Goal: Information Seeking & Learning: Find specific fact

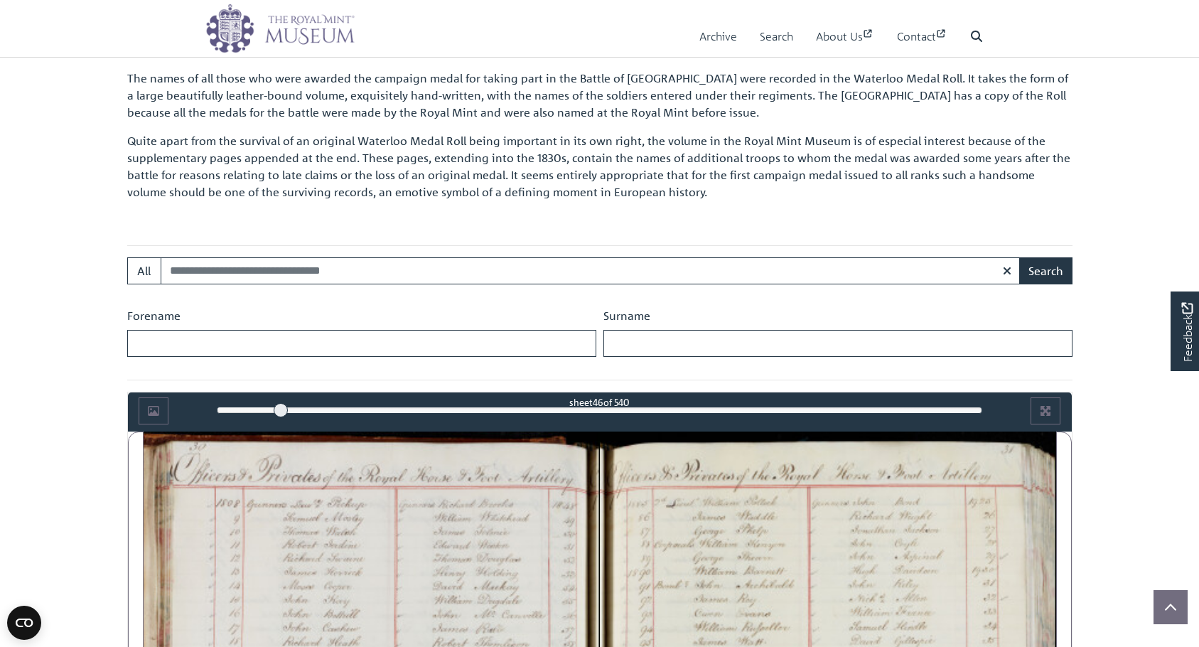
click at [1126, 487] on body "Consent Details [#IABV2SETTINGS#] About This website uses cookies We use cookie…" at bounding box center [599, 618] width 1199 height 2032
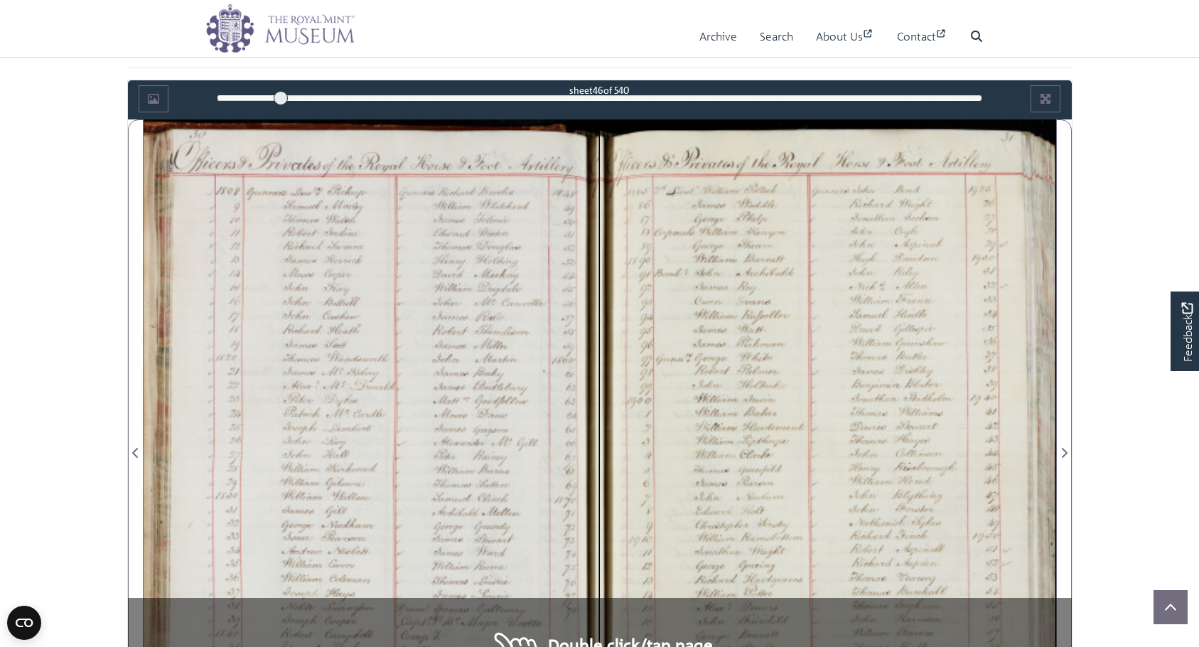
scroll to position [714, 0]
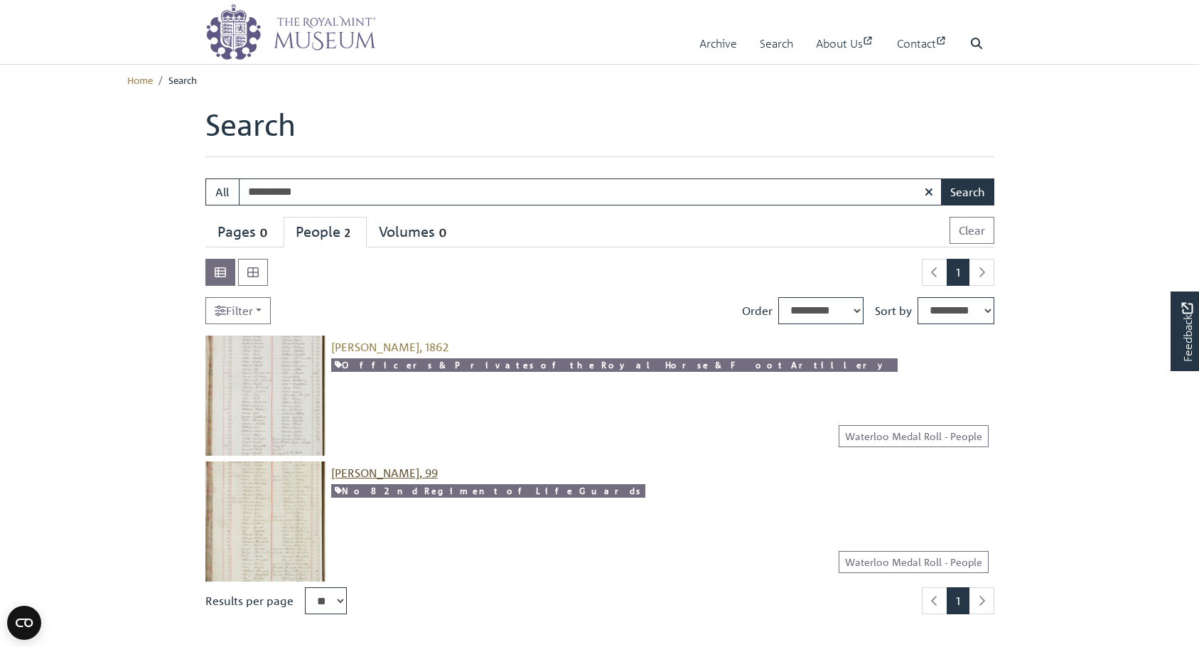
click at [369, 469] on span "[PERSON_NAME], 99" at bounding box center [384, 473] width 107 height 14
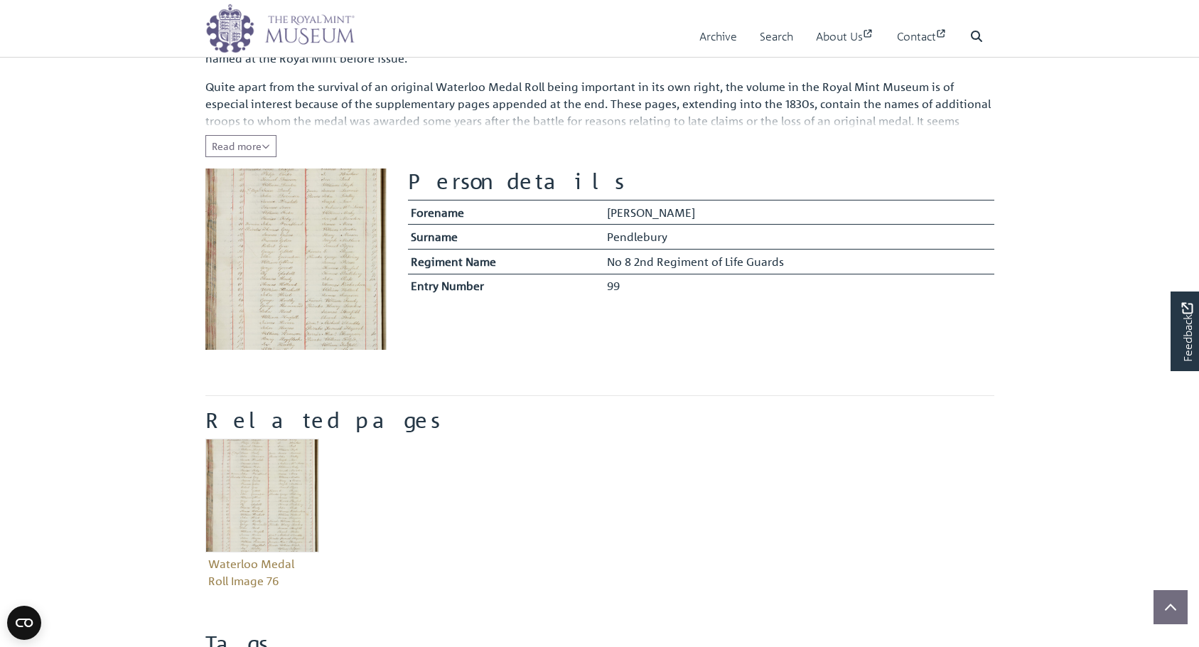
scroll to position [233, 0]
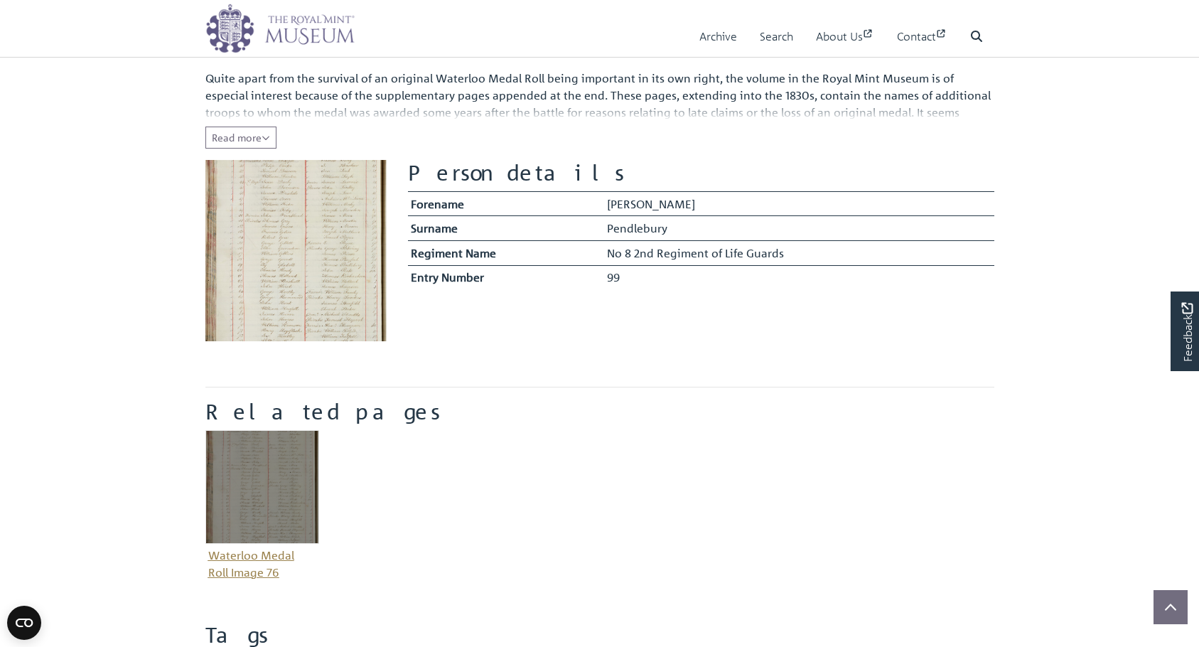
click at [278, 557] on figure "Waterloo Medal Roll Image 76" at bounding box center [262, 507] width 114 height 154
click at [266, 537] on img "Item related to this entity" at bounding box center [262, 487] width 114 height 114
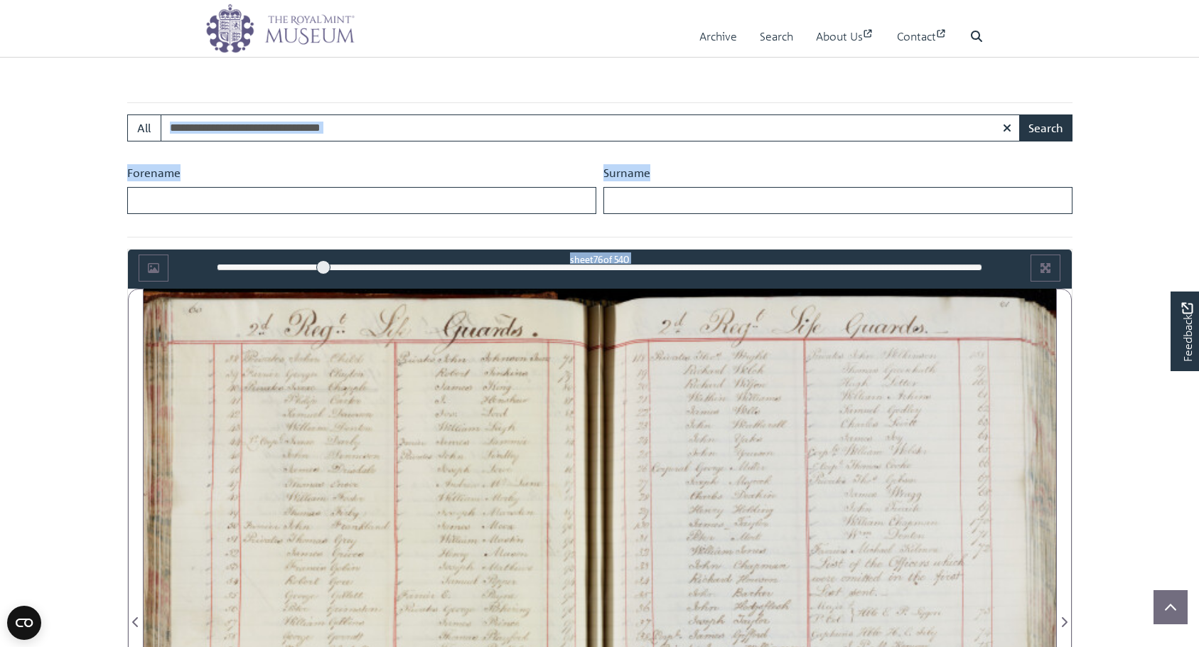
scroll to position [687, 0]
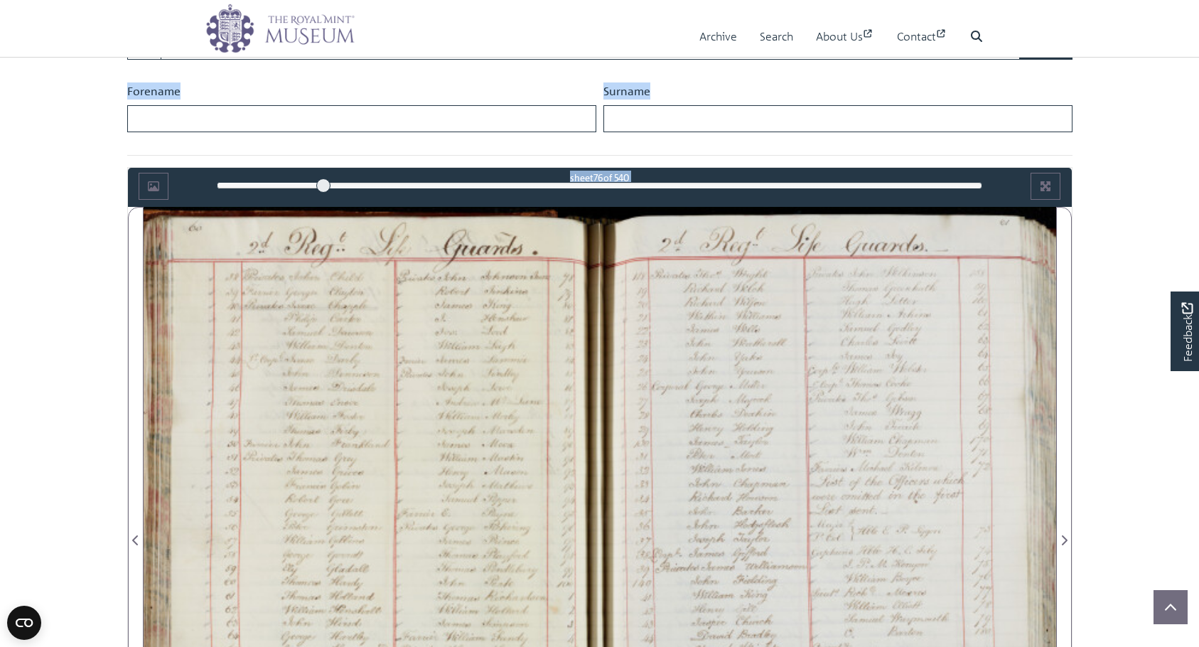
drag, startPoint x: 1135, startPoint y: 279, endPoint x: 1137, endPoint y: 530, distance: 250.3
click at [402, 248] on div at bounding box center [372, 532] width 456 height 651
click at [352, 188] on div "76" at bounding box center [600, 185] width 766 height 14
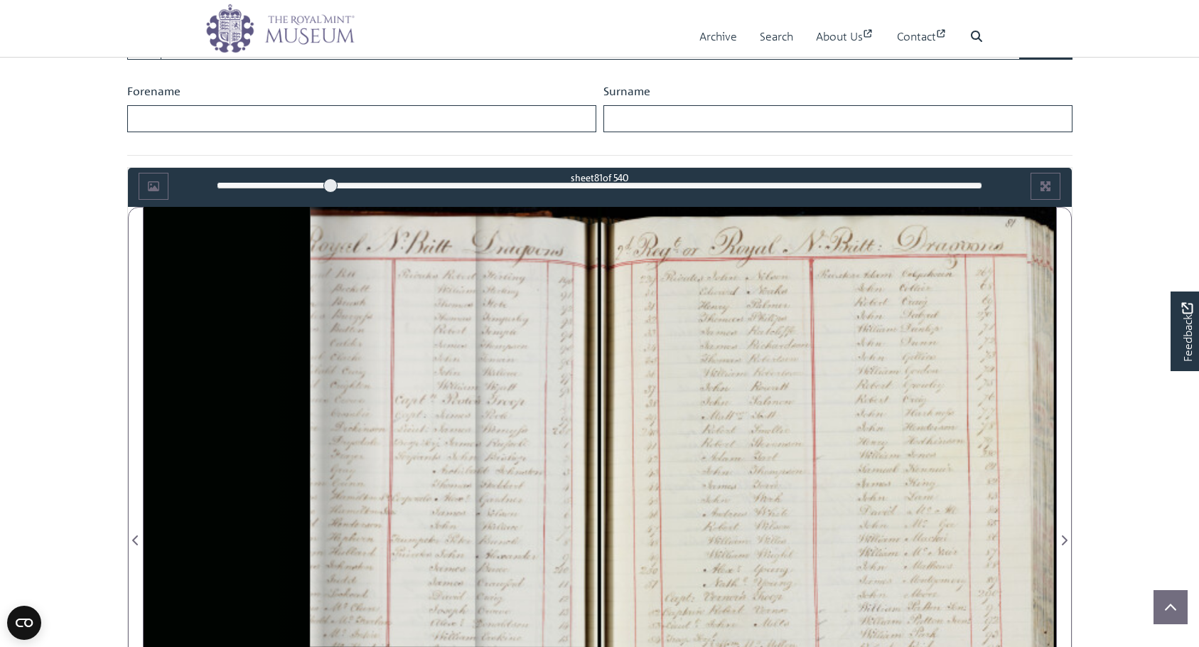
click at [331, 183] on div "81" at bounding box center [600, 185] width 766 height 14
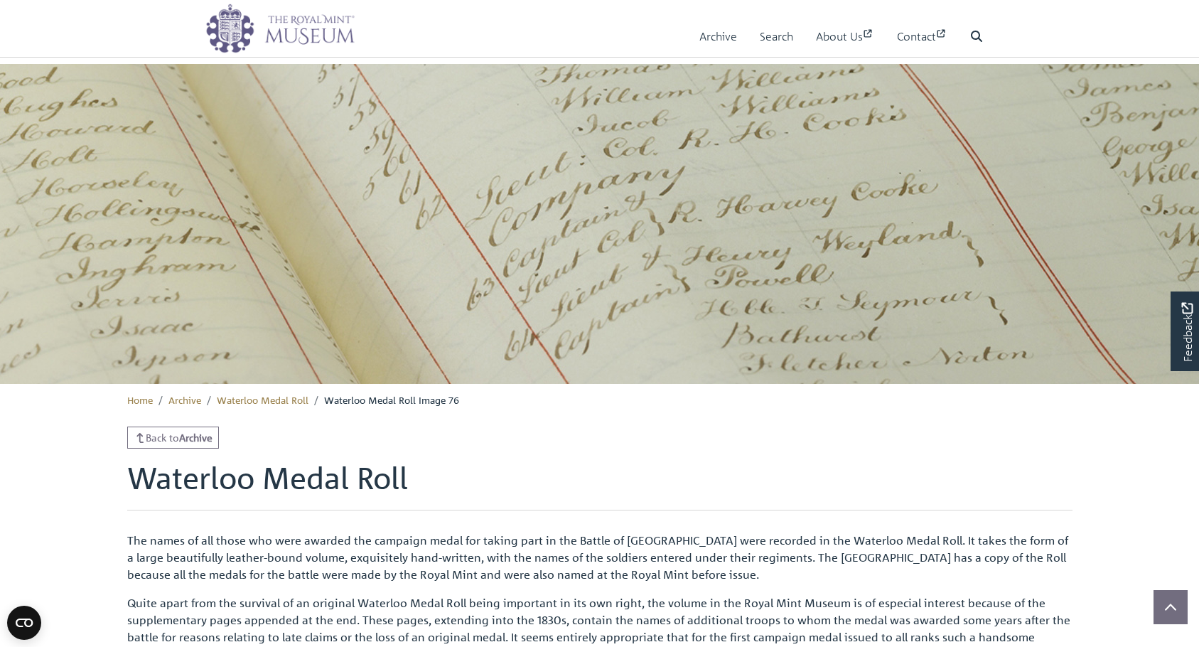
scroll to position [398, 0]
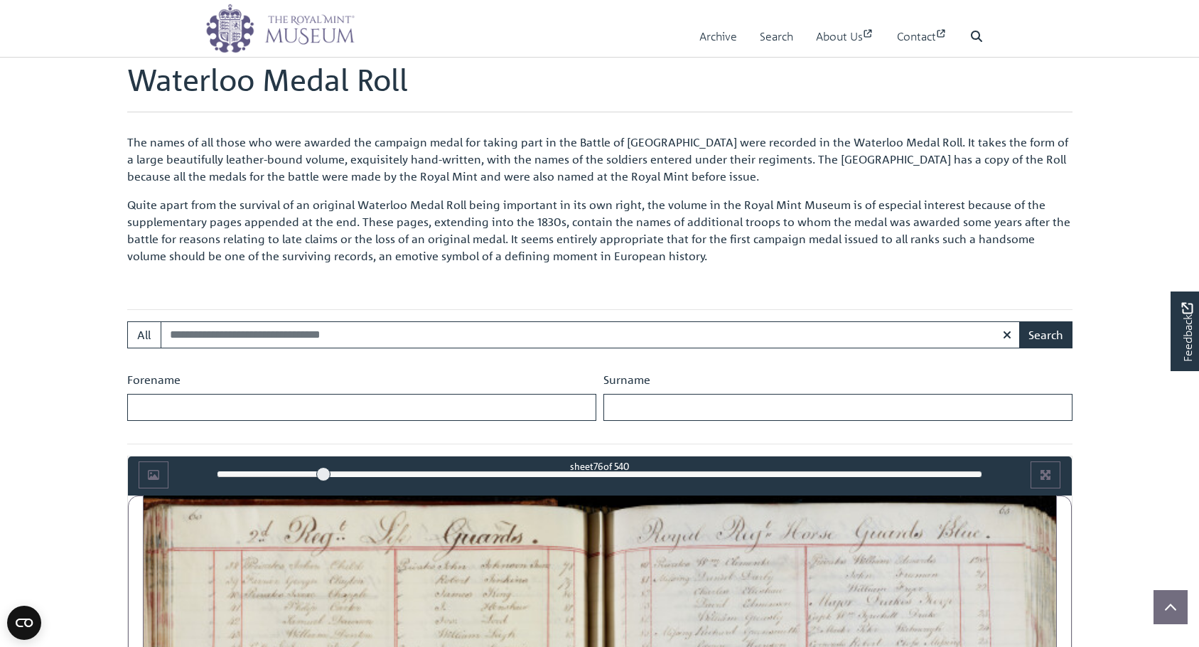
click at [1123, 281] on body "Menu Archive Search About Us Contact" at bounding box center [599, 641] width 1199 height 2079
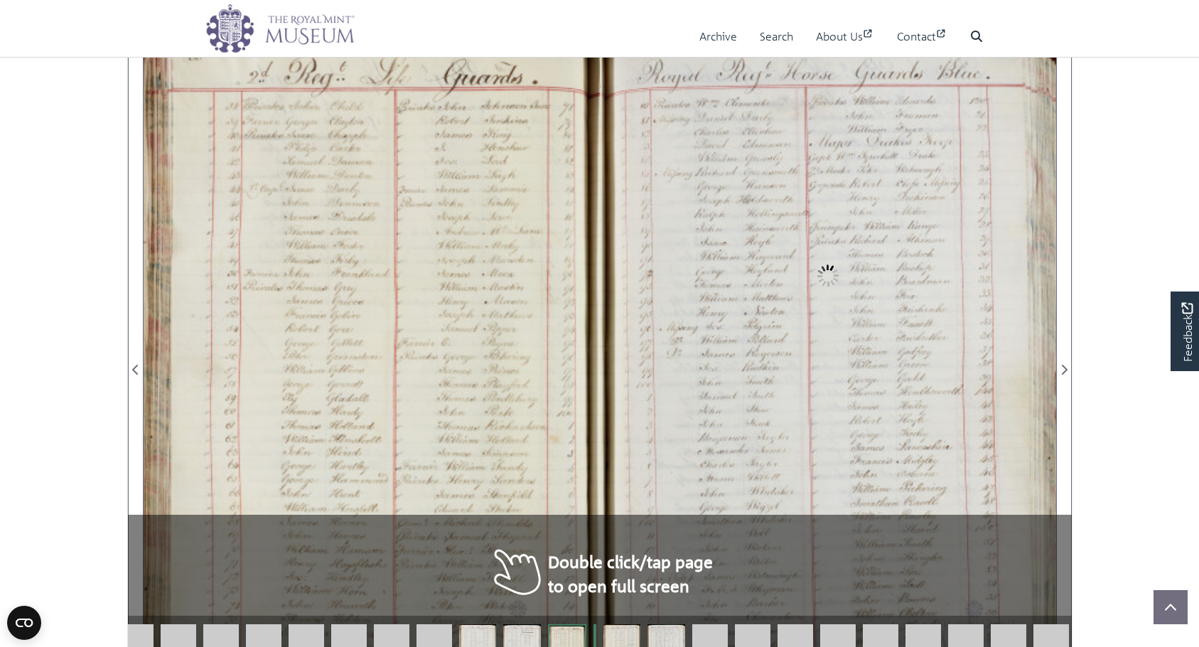
scroll to position [919, 0]
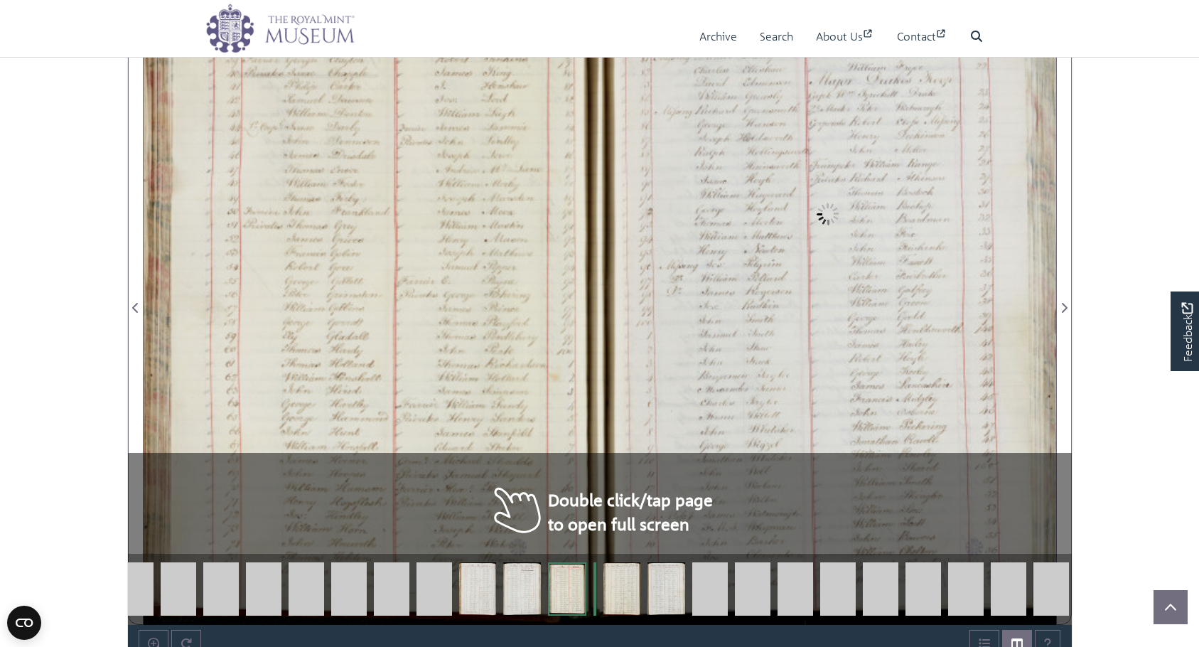
drag, startPoint x: 1123, startPoint y: 281, endPoint x: 1127, endPoint y: 538, distance: 256.7
click at [385, 322] on div at bounding box center [372, 299] width 456 height 651
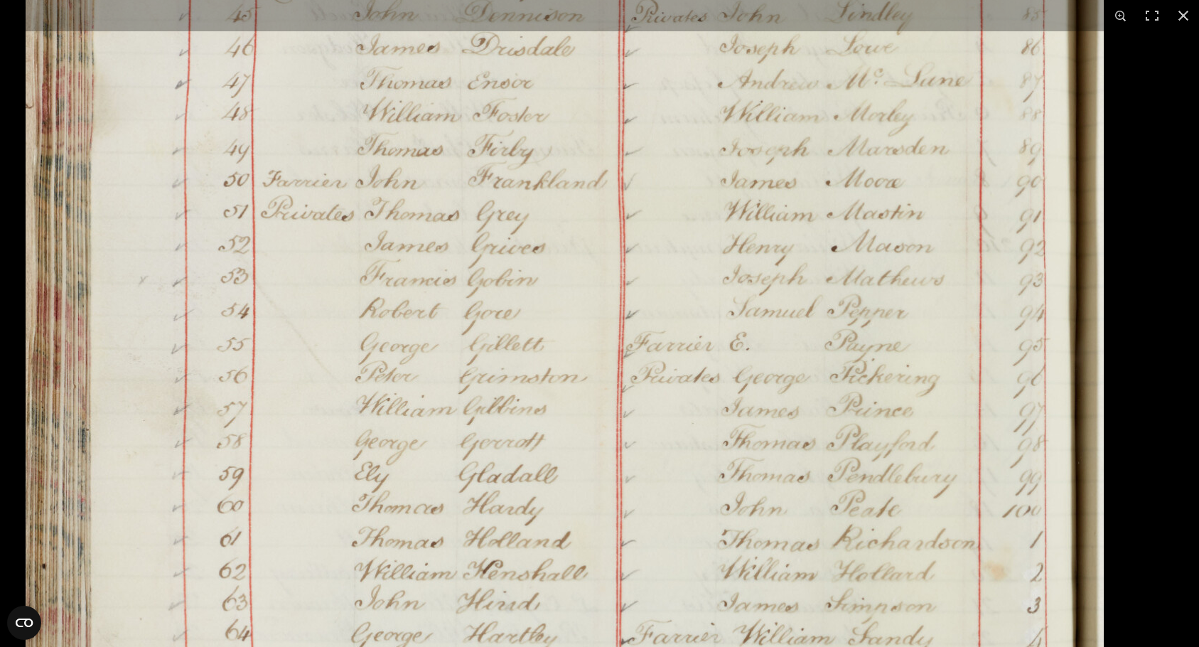
click at [358, 129] on img at bounding box center [565, 390] width 1079 height 1536
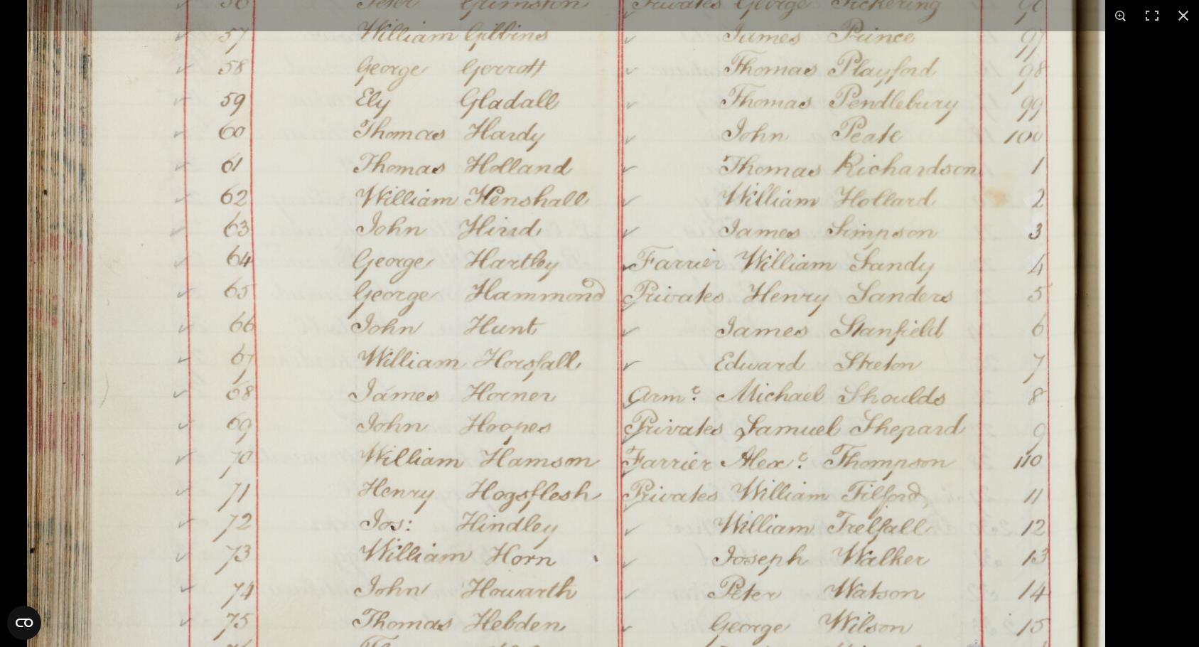
click at [342, 67] on img at bounding box center [566, 16] width 1079 height 1536
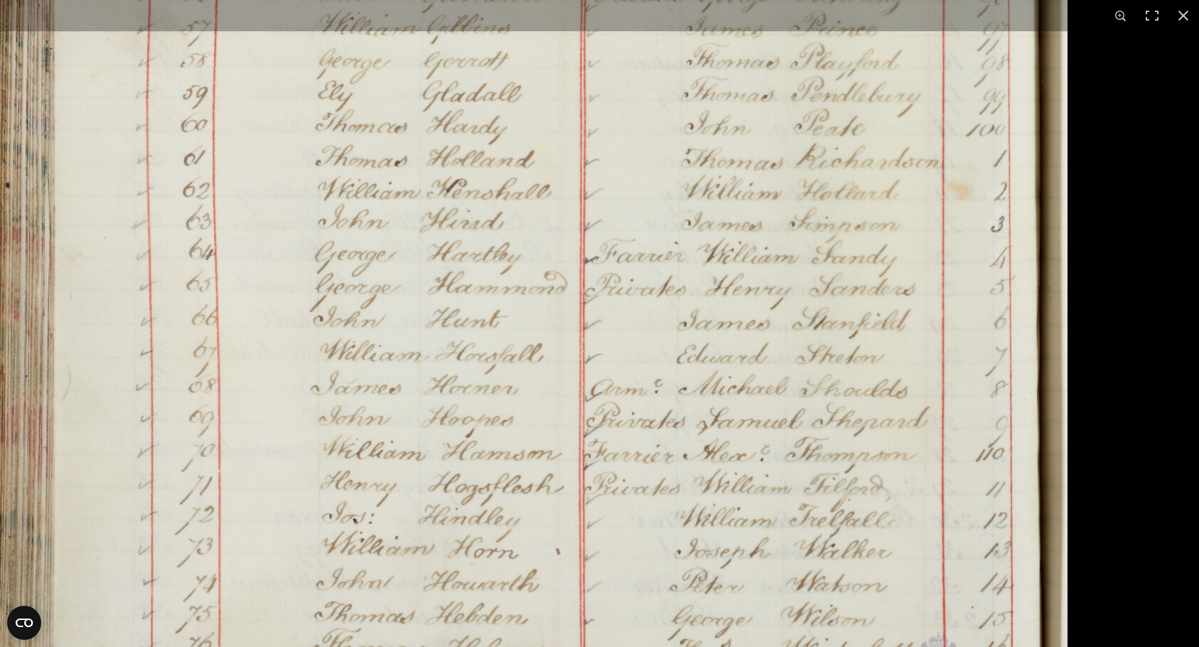
click at [188, 456] on img at bounding box center [528, 9] width 1079 height 1536
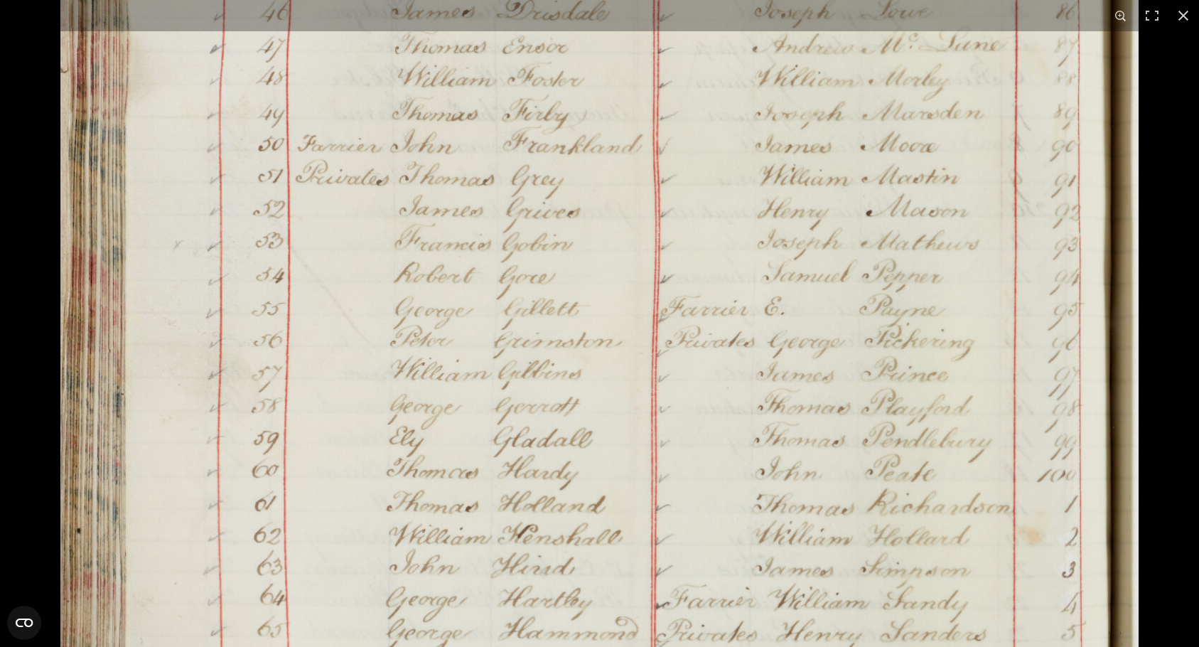
click at [995, 479] on img at bounding box center [599, 354] width 1079 height 1536
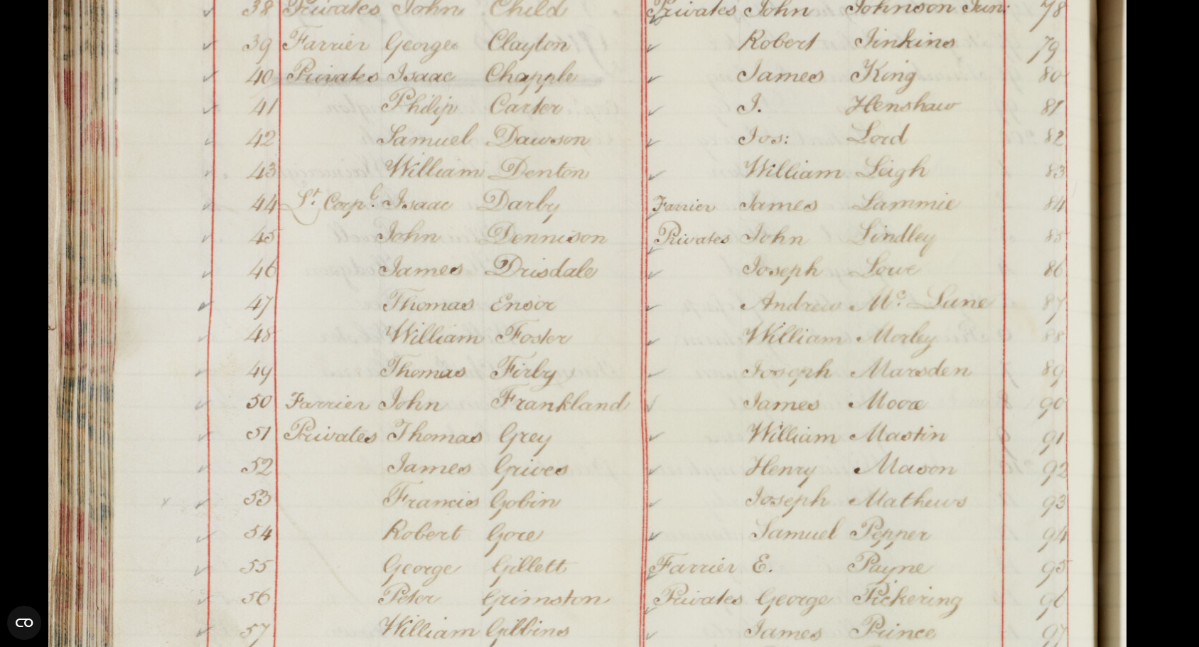
click at [870, 111] on img at bounding box center [587, 612] width 1079 height 1536
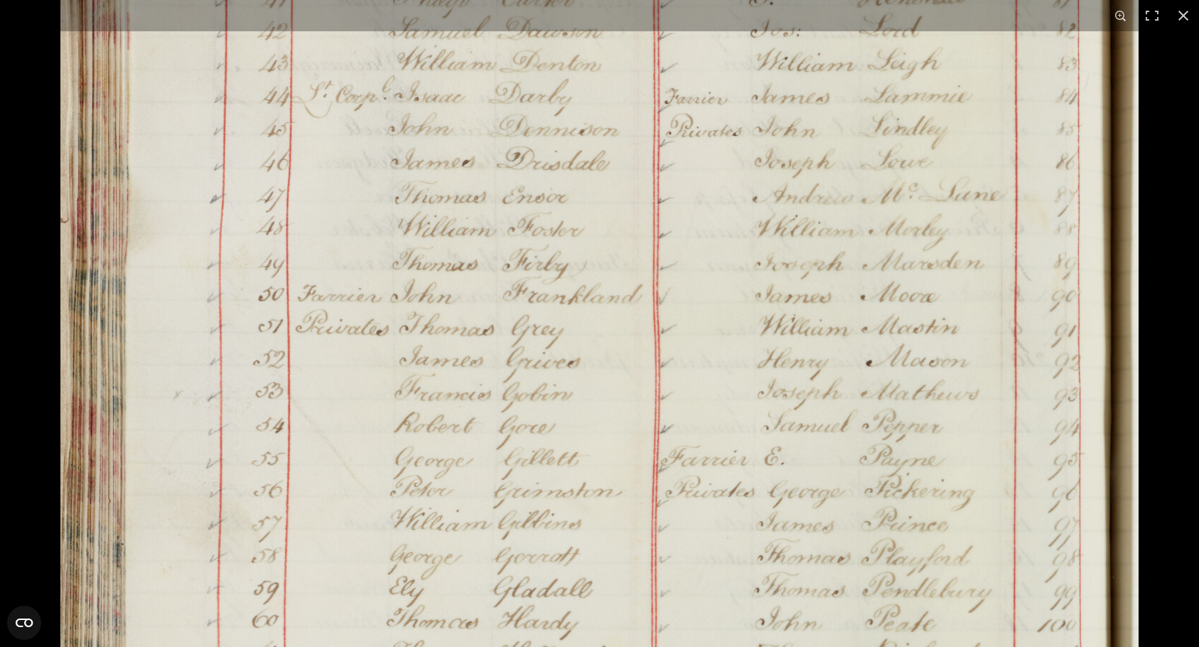
click at [777, 277] on img at bounding box center [599, 504] width 1079 height 1536
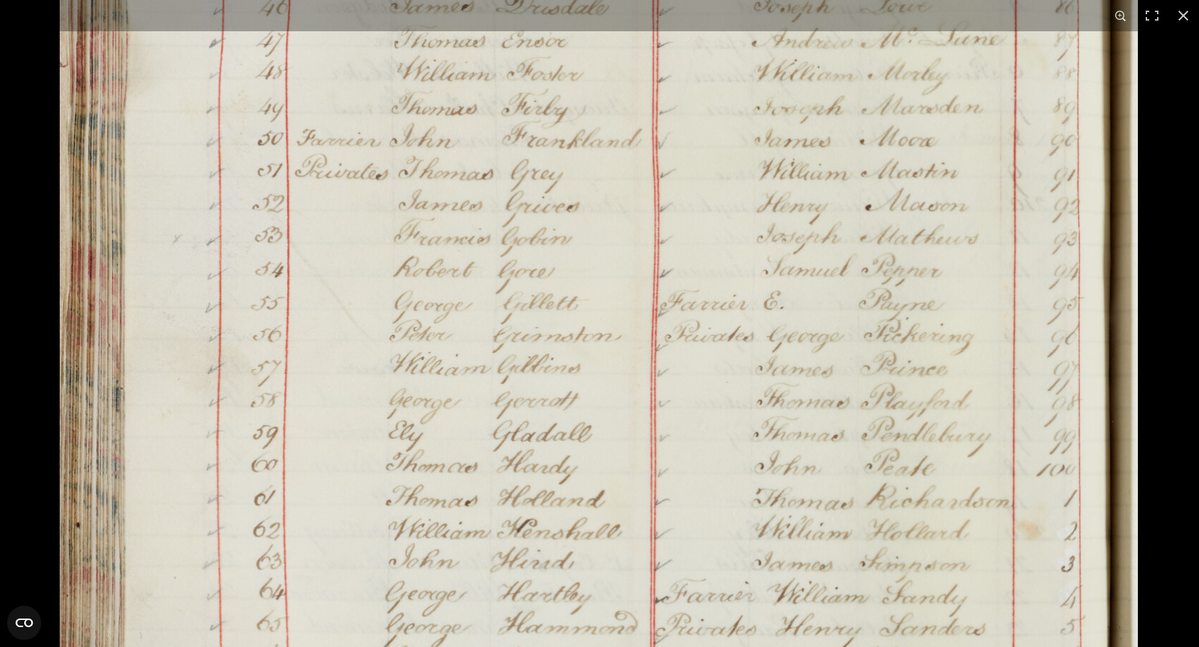
click at [799, 426] on img at bounding box center [599, 349] width 1079 height 1536
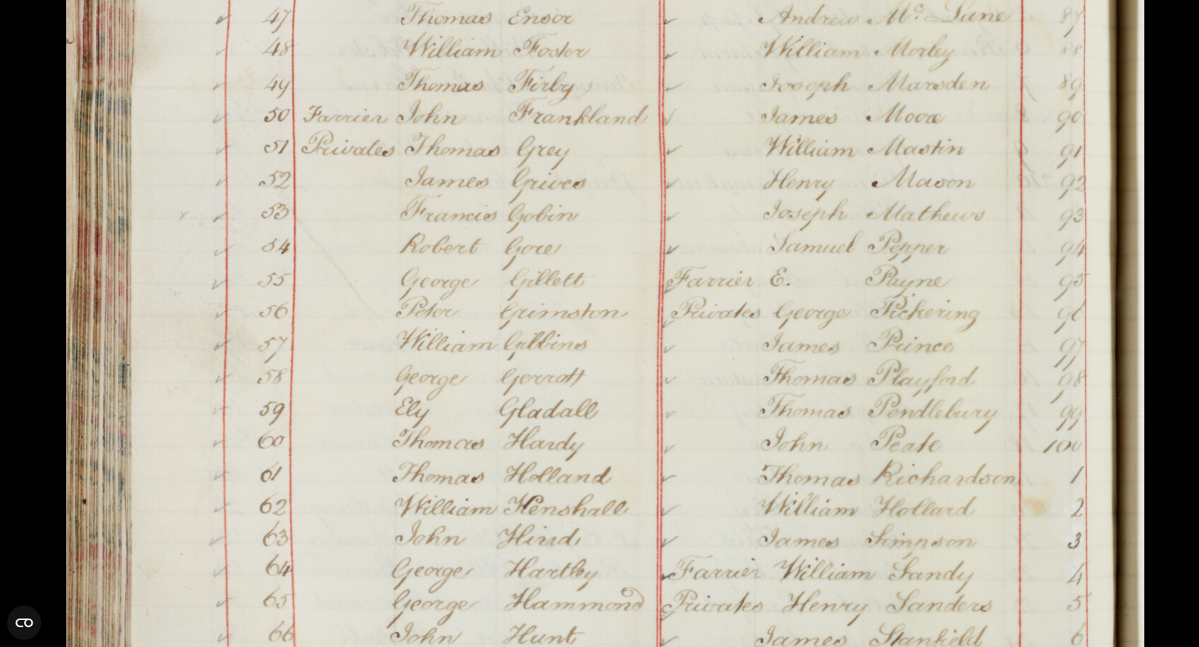
click at [727, 392] on img at bounding box center [605, 325] width 1079 height 1536
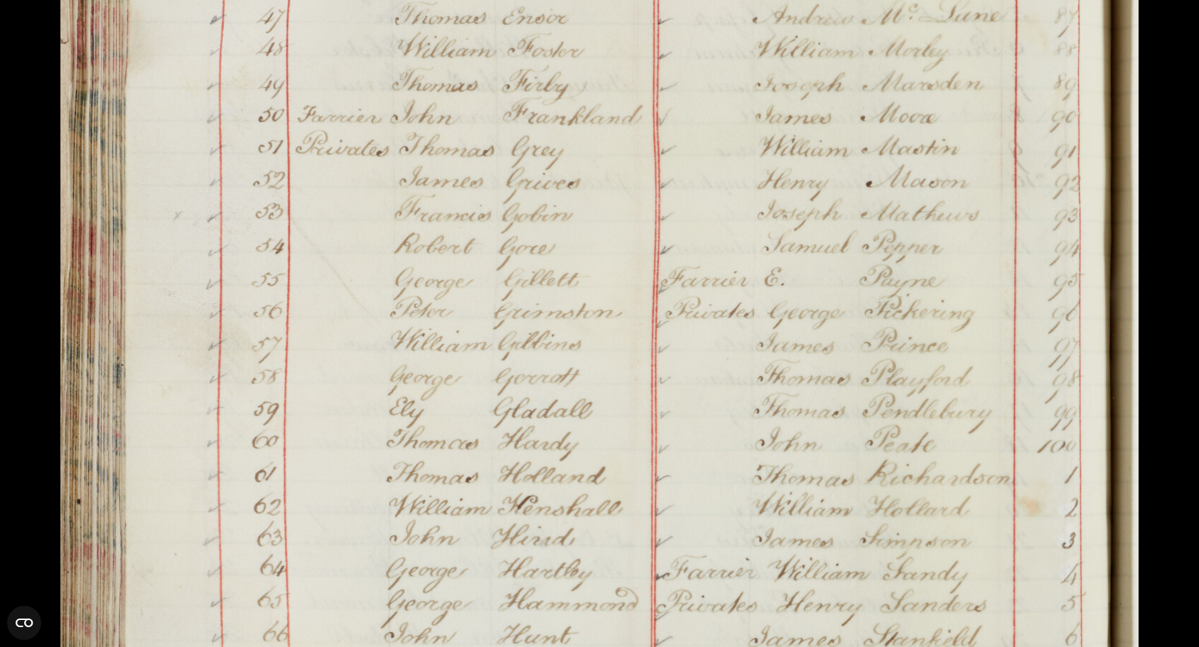
click at [727, 392] on img at bounding box center [599, 325] width 1079 height 1536
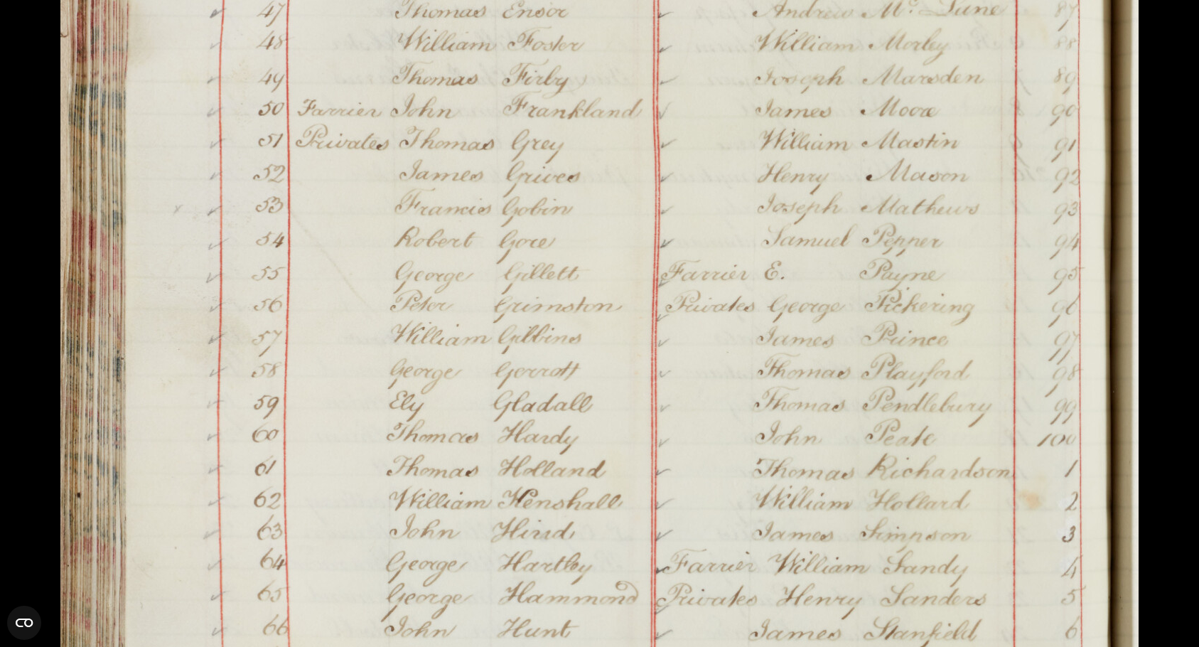
click at [727, 392] on img at bounding box center [599, 319] width 1079 height 1536
